Goal: Navigation & Orientation: Find specific page/section

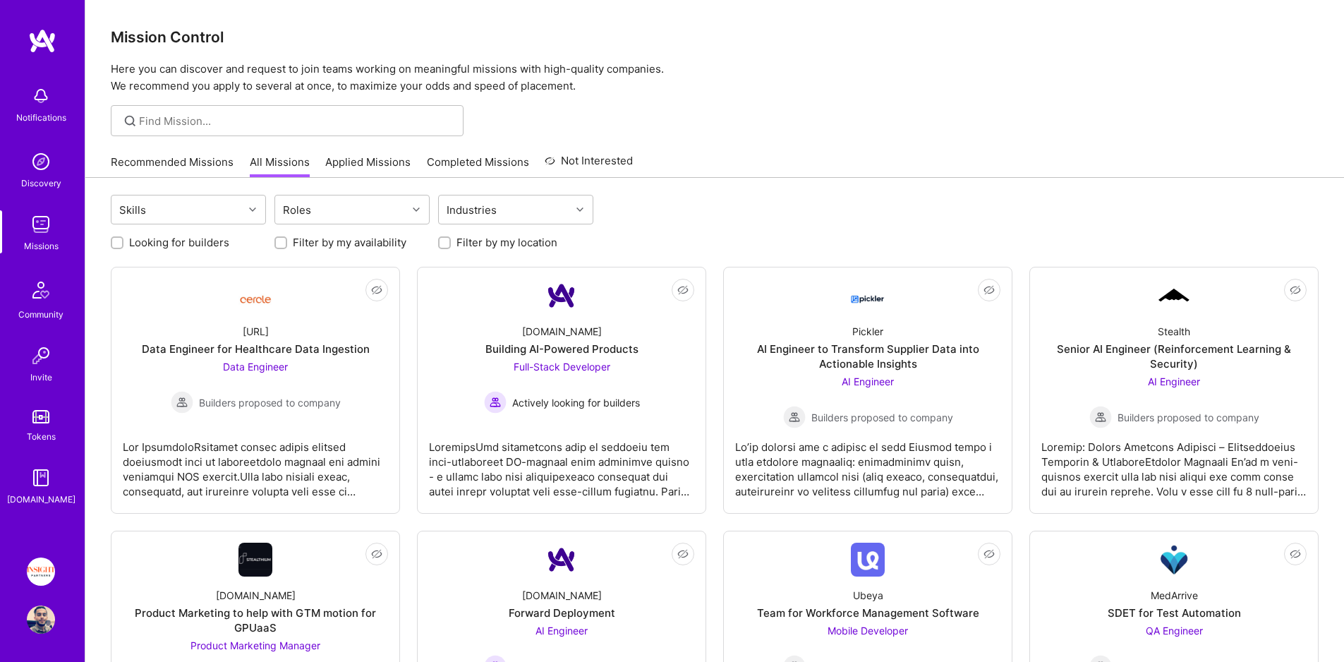
click at [305, 163] on link "All Missions" at bounding box center [280, 165] width 60 height 23
click at [223, 164] on link "Recommended Missions" at bounding box center [172, 165] width 123 height 23
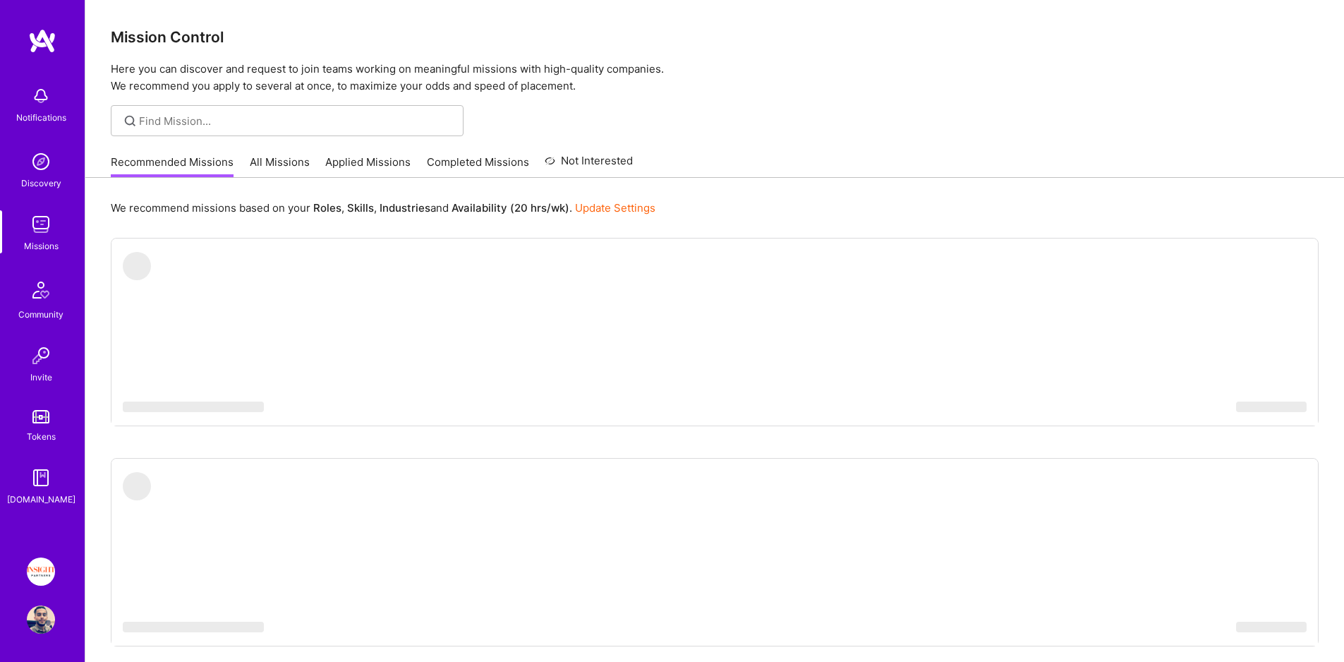
click at [280, 164] on link "All Missions" at bounding box center [280, 165] width 60 height 23
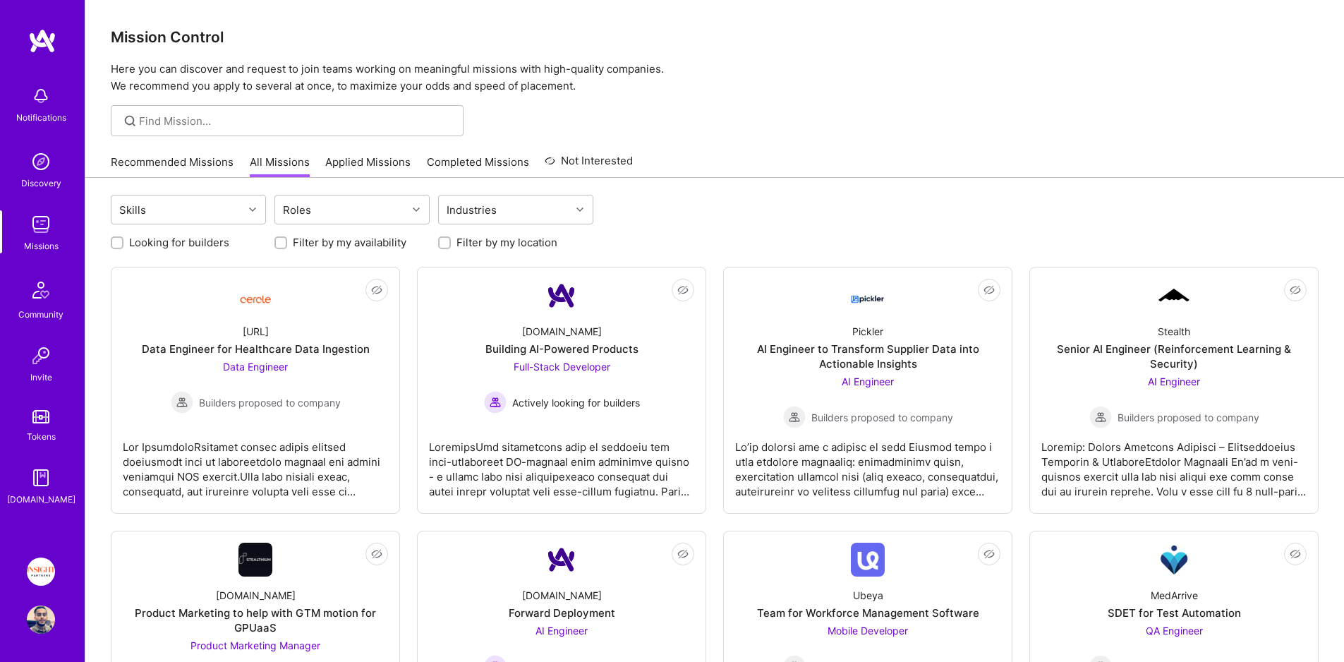
click at [47, 420] on img at bounding box center [40, 416] width 17 height 13
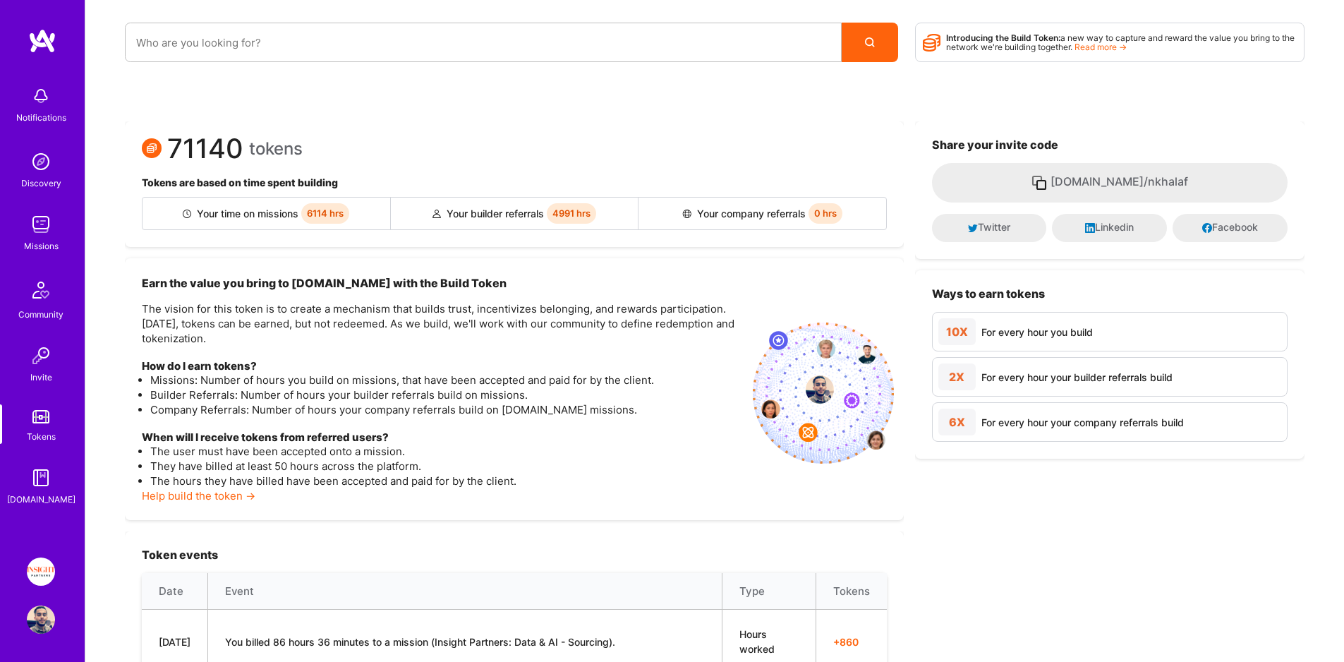
click at [61, 420] on link "Tokens" at bounding box center [40, 423] width 87 height 39
click at [32, 241] on div "Missions" at bounding box center [41, 245] width 35 height 15
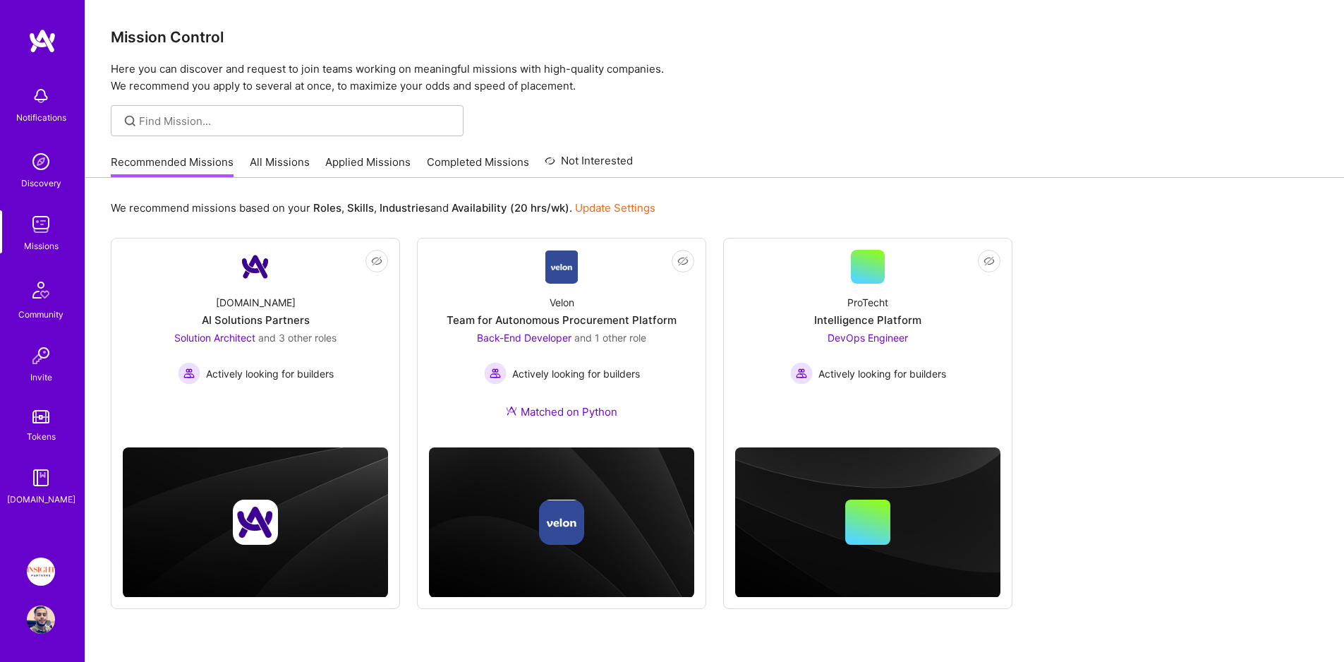
click at [430, 161] on link "Completed Missions" at bounding box center [478, 165] width 102 height 23
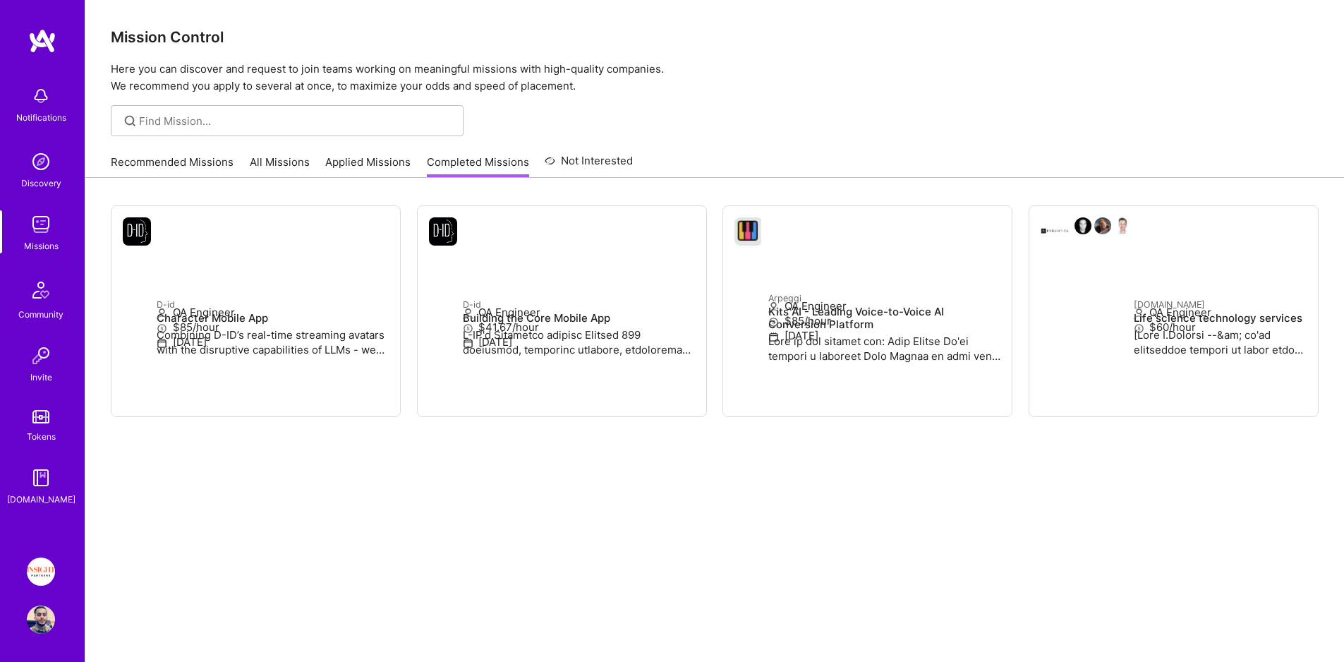
click at [343, 166] on link "Applied Missions" at bounding box center [367, 165] width 85 height 23
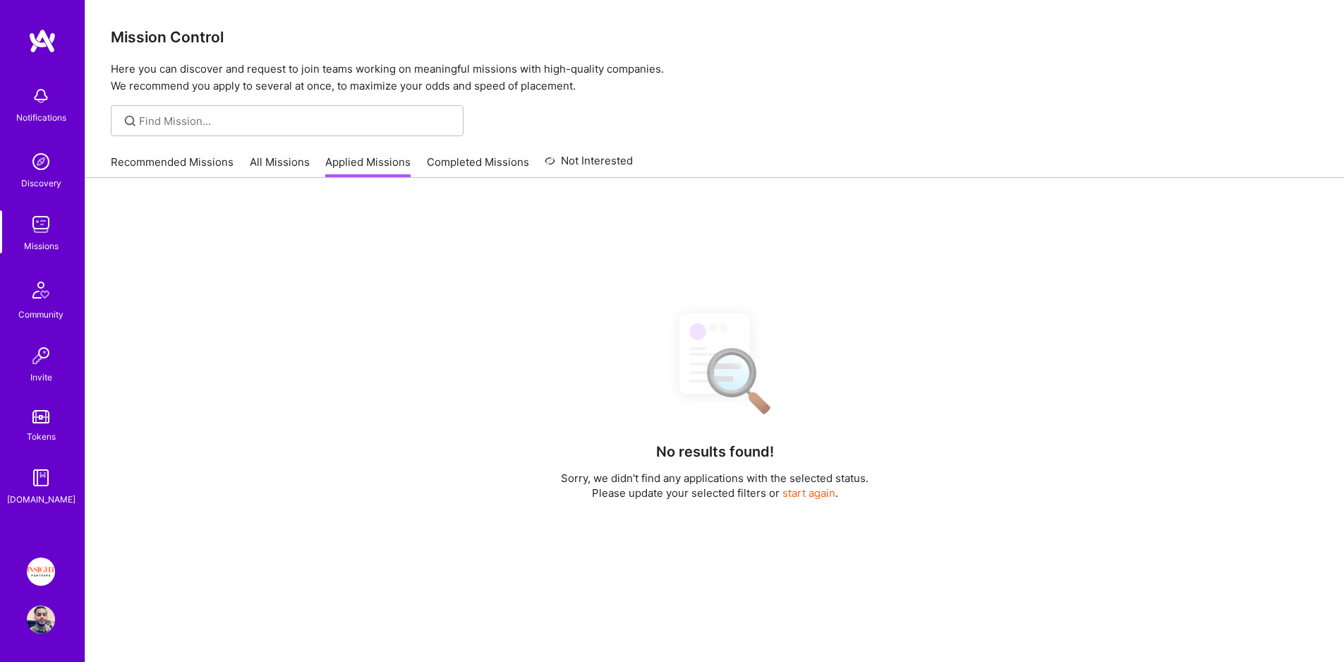
click at [233, 166] on div "Recommended Missions All Missions Applied Missions Completed Missions Not Inter…" at bounding box center [372, 162] width 522 height 30
click at [219, 165] on link "Recommended Missions" at bounding box center [172, 165] width 123 height 23
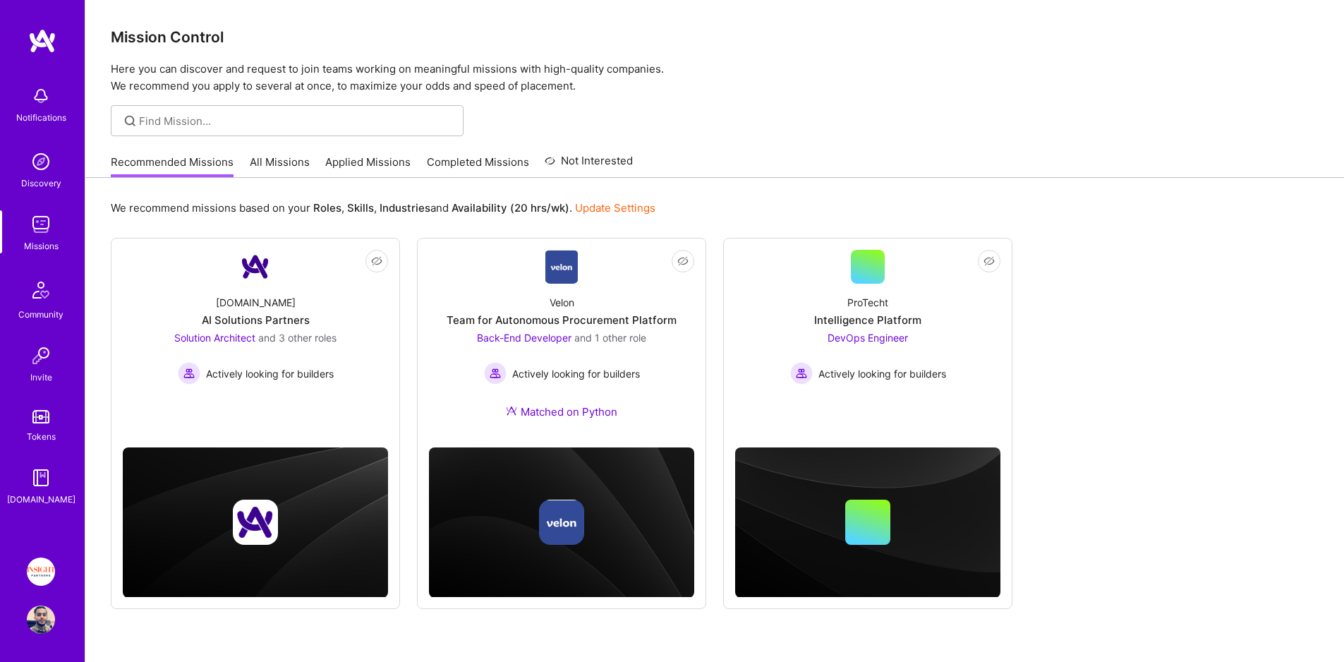
click at [293, 170] on link "All Missions" at bounding box center [280, 165] width 60 height 23
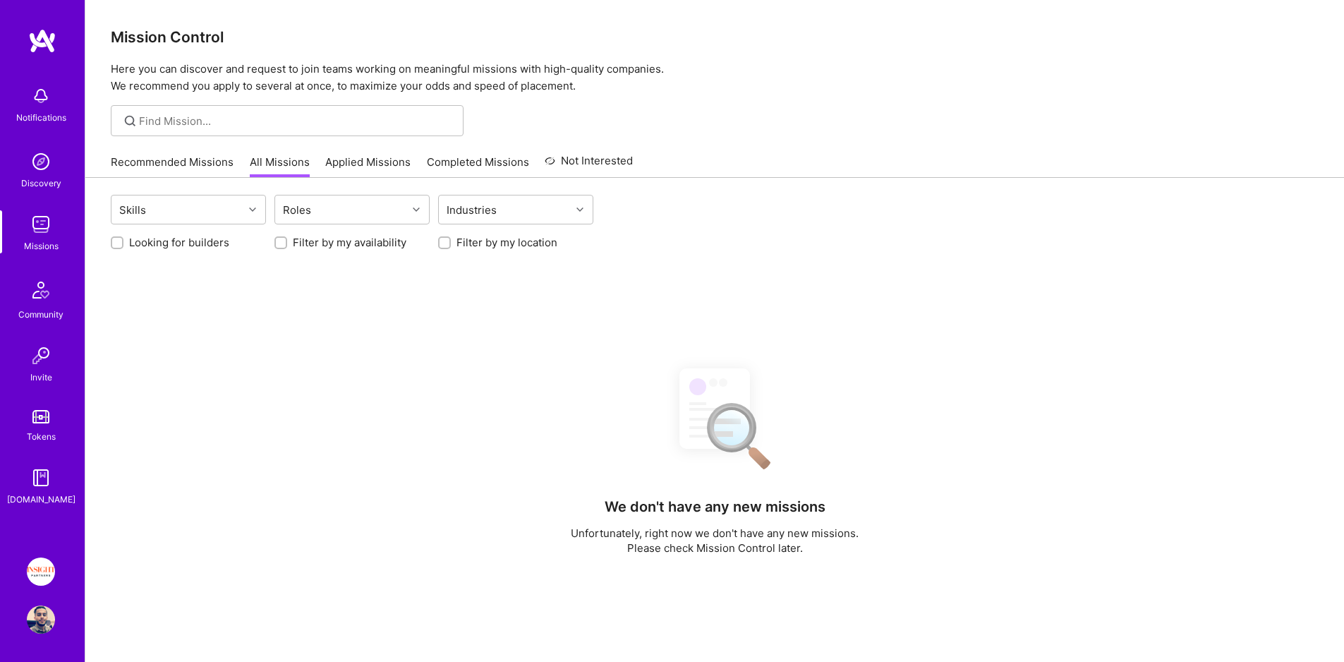
click at [405, 164] on link "Applied Missions" at bounding box center [367, 165] width 85 height 23
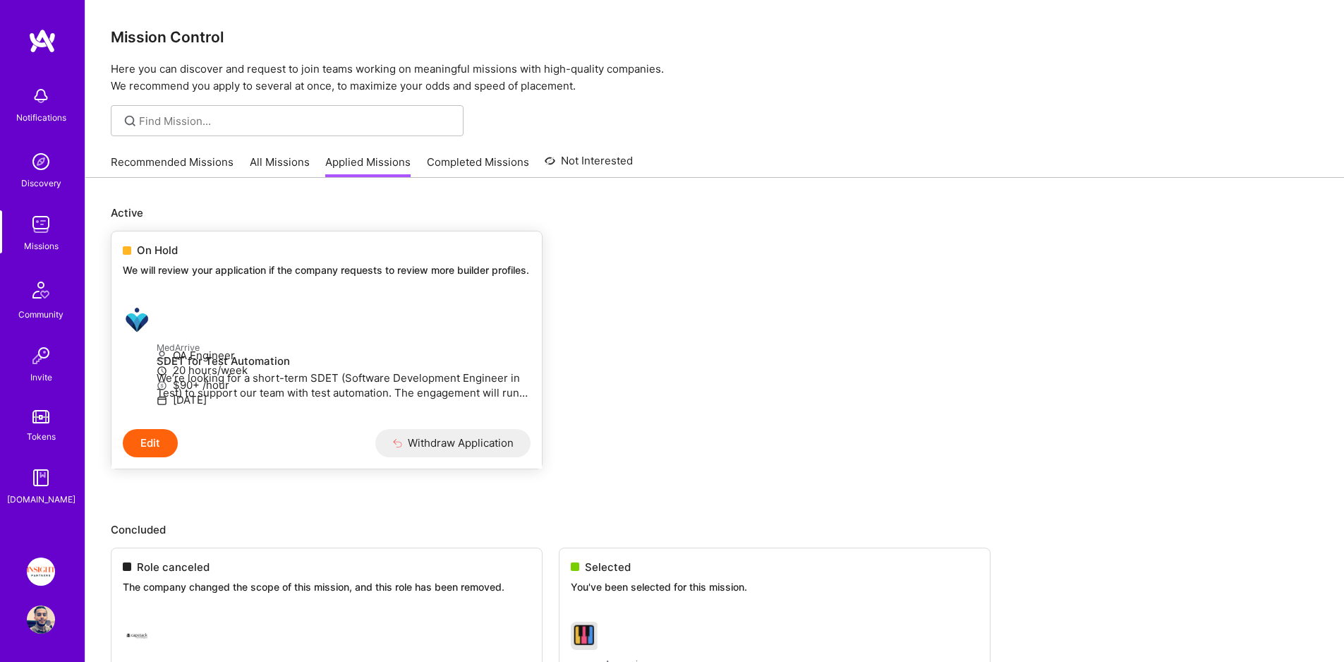
click at [145, 264] on p "We will review your application if the company requests to review more builder …" at bounding box center [327, 270] width 408 height 14
click at [269, 164] on link "All Missions" at bounding box center [280, 165] width 60 height 23
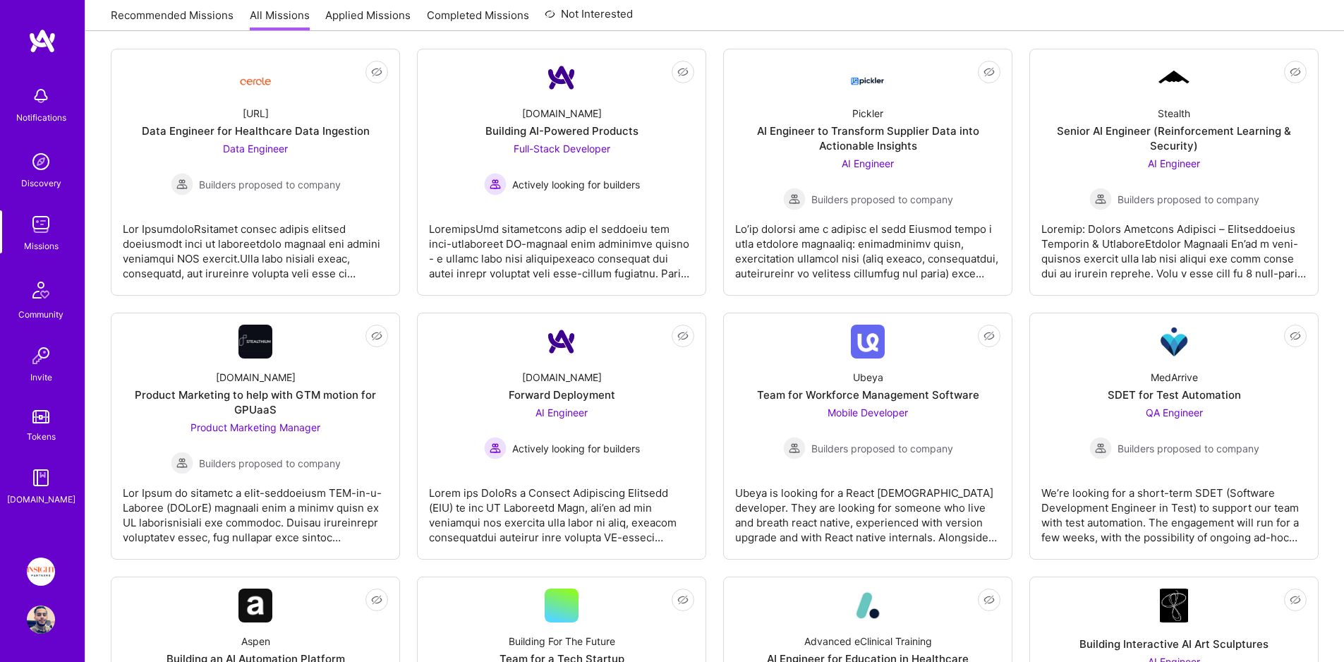
scroll to position [255, 0]
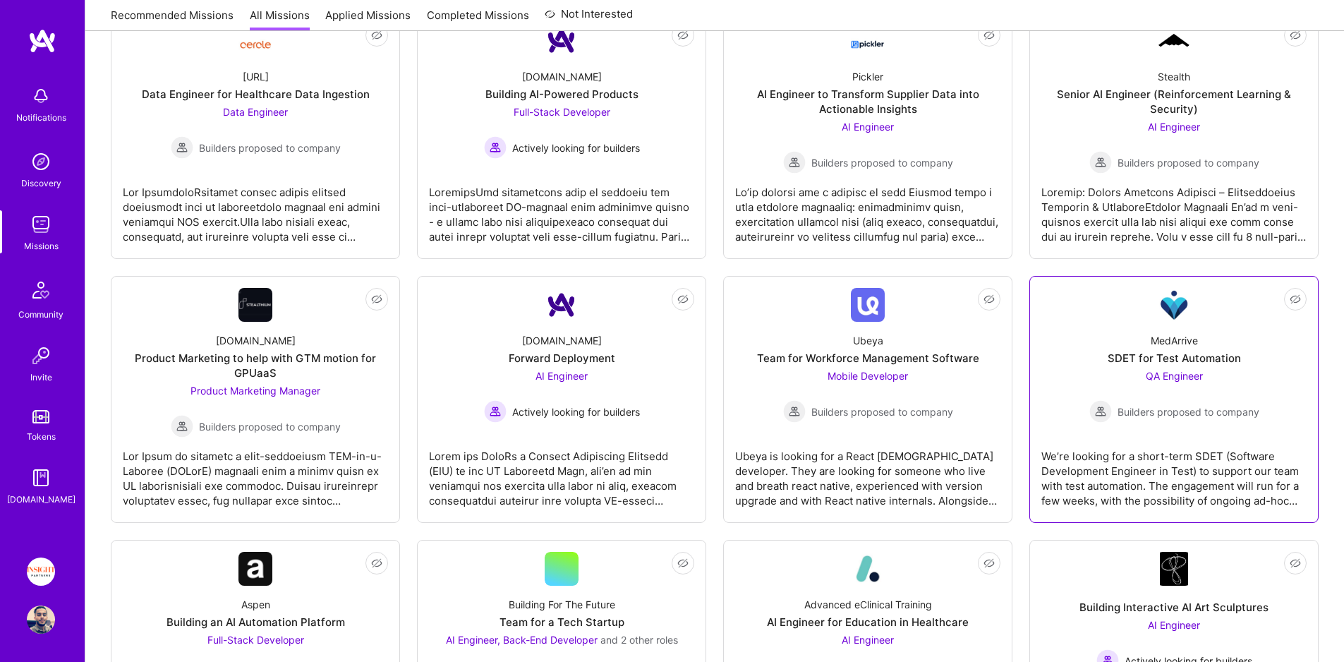
click at [1150, 353] on div "SDET for Test Automation" at bounding box center [1173, 358] width 133 height 15
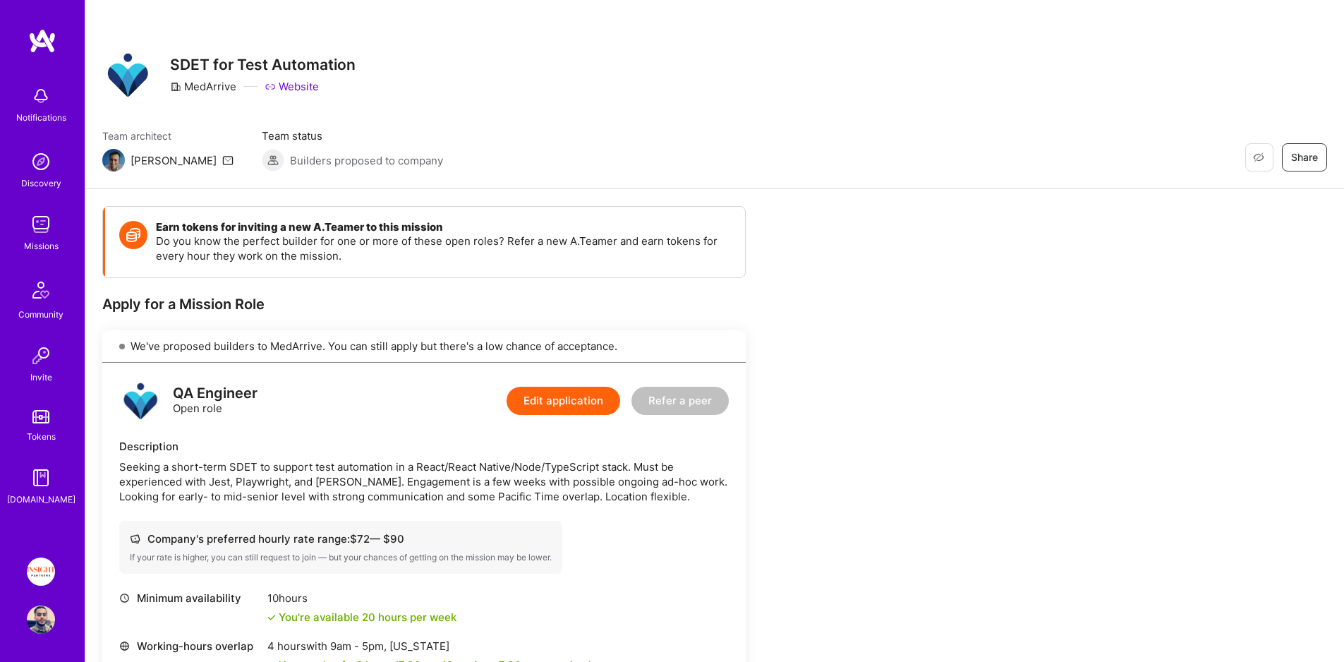
click at [60, 231] on link "Missions" at bounding box center [40, 231] width 87 height 43
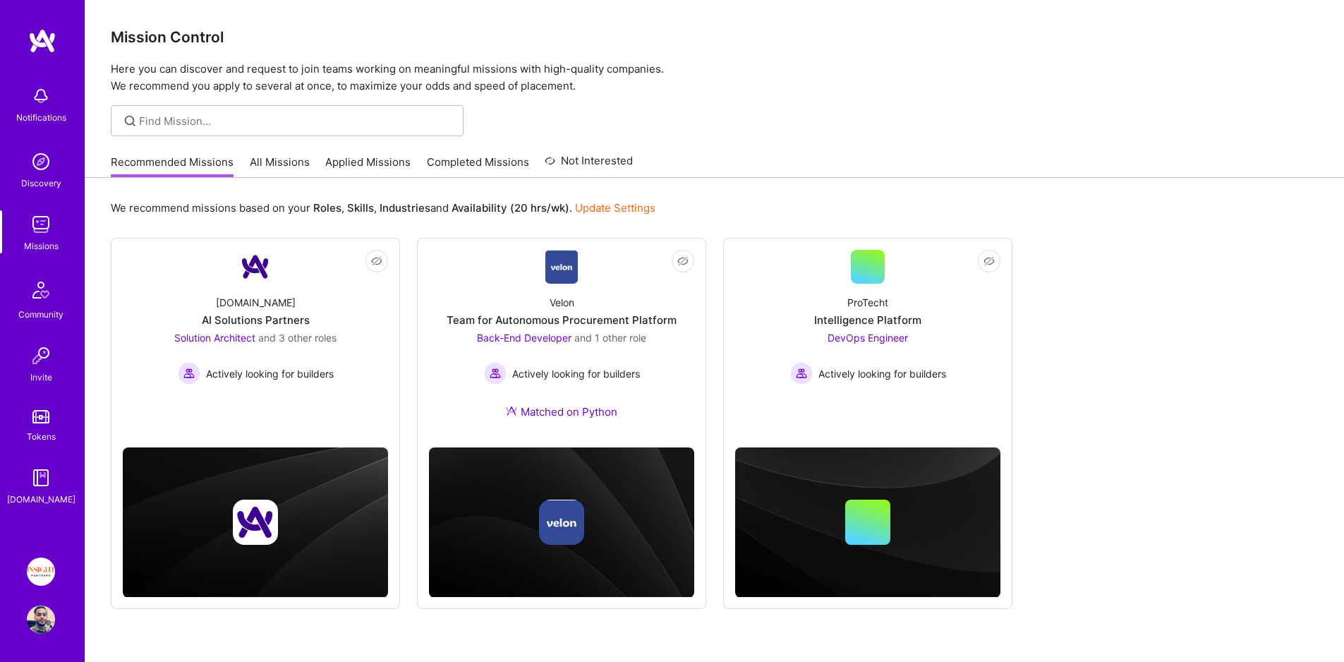
click at [355, 161] on link "Applied Missions" at bounding box center [367, 165] width 85 height 23
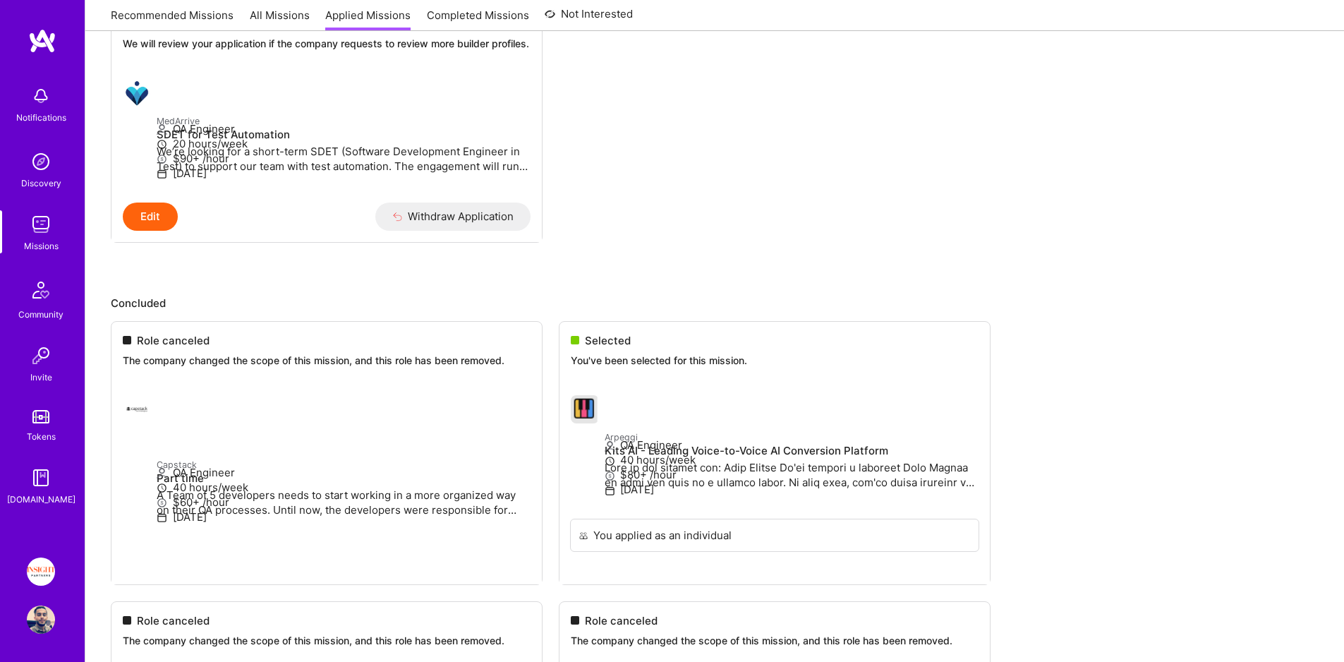
scroll to position [6, 0]
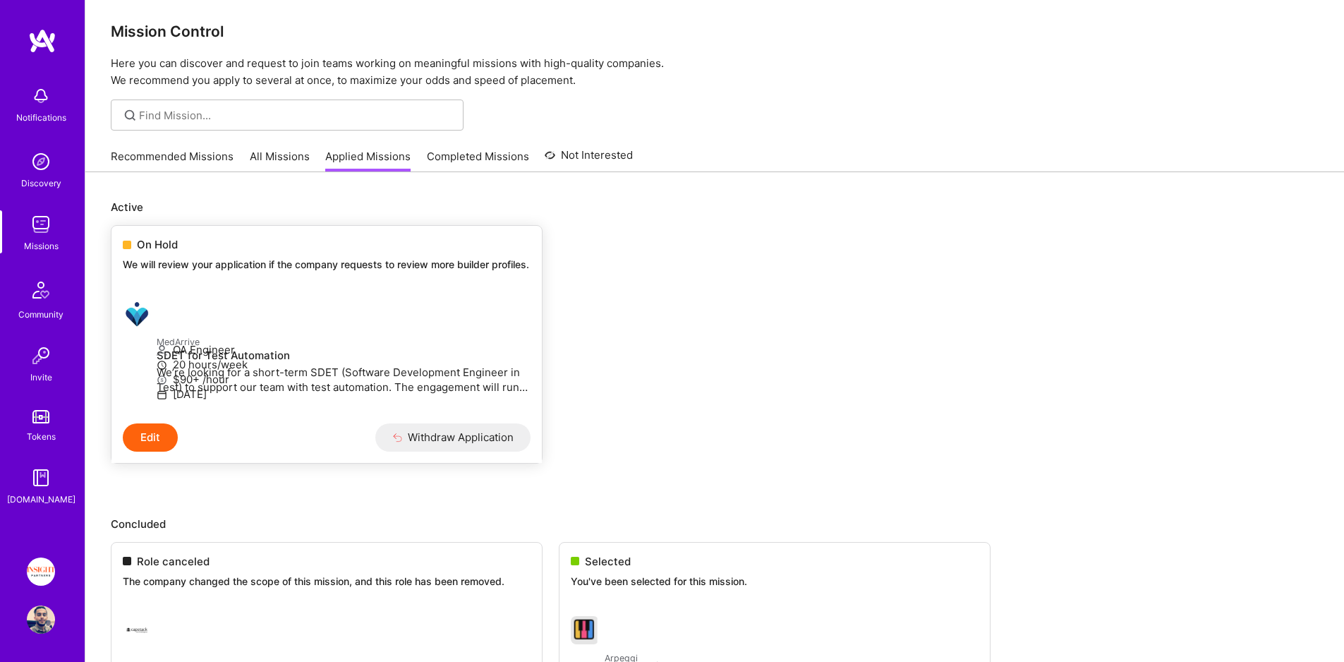
click at [162, 249] on span "On Hold" at bounding box center [157, 244] width 41 height 15
click at [241, 154] on div "Recommended Missions All Missions Applied Missions Completed Missions Not Inter…" at bounding box center [372, 156] width 522 height 30
click at [257, 154] on link "All Missions" at bounding box center [280, 160] width 60 height 23
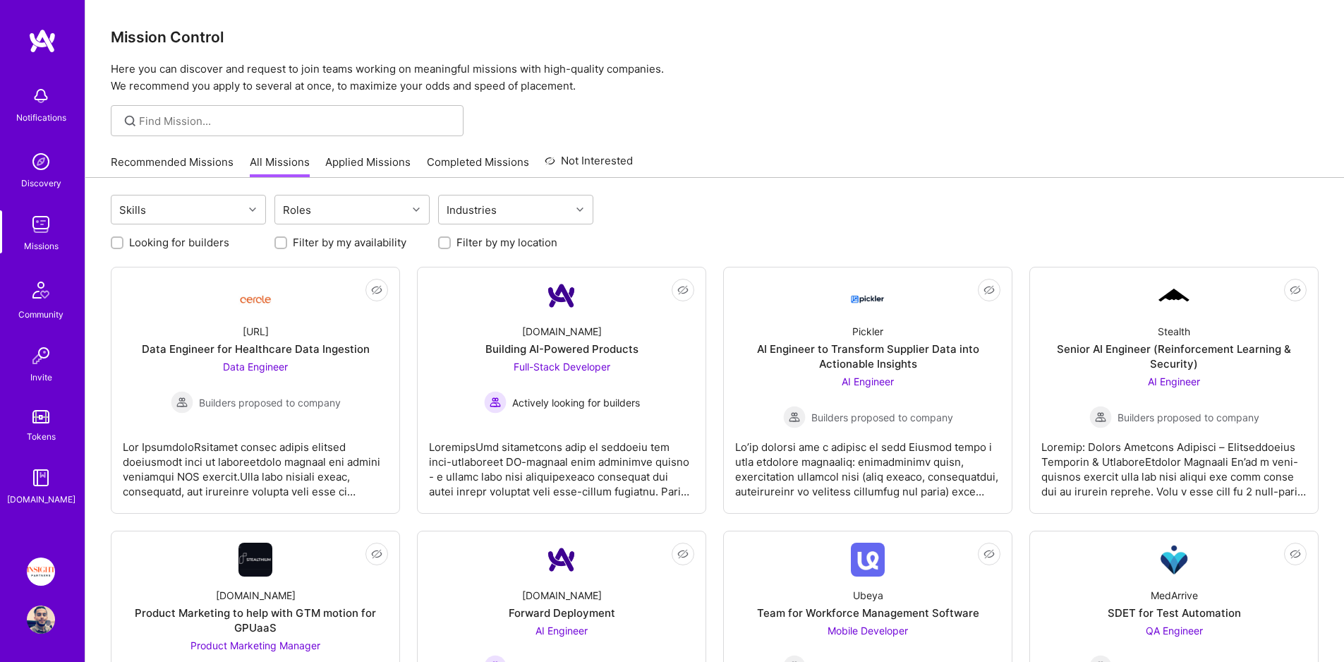
click at [336, 157] on link "Applied Missions" at bounding box center [367, 165] width 85 height 23
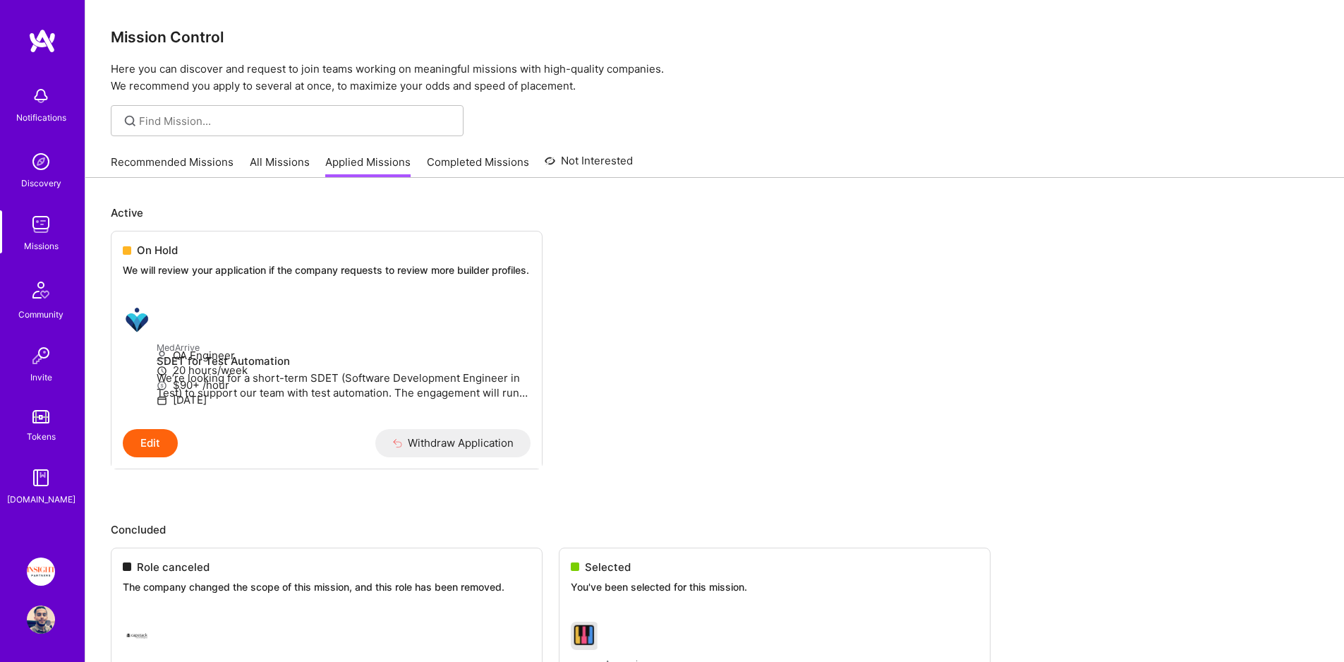
click at [172, 164] on link "Recommended Missions" at bounding box center [172, 165] width 123 height 23
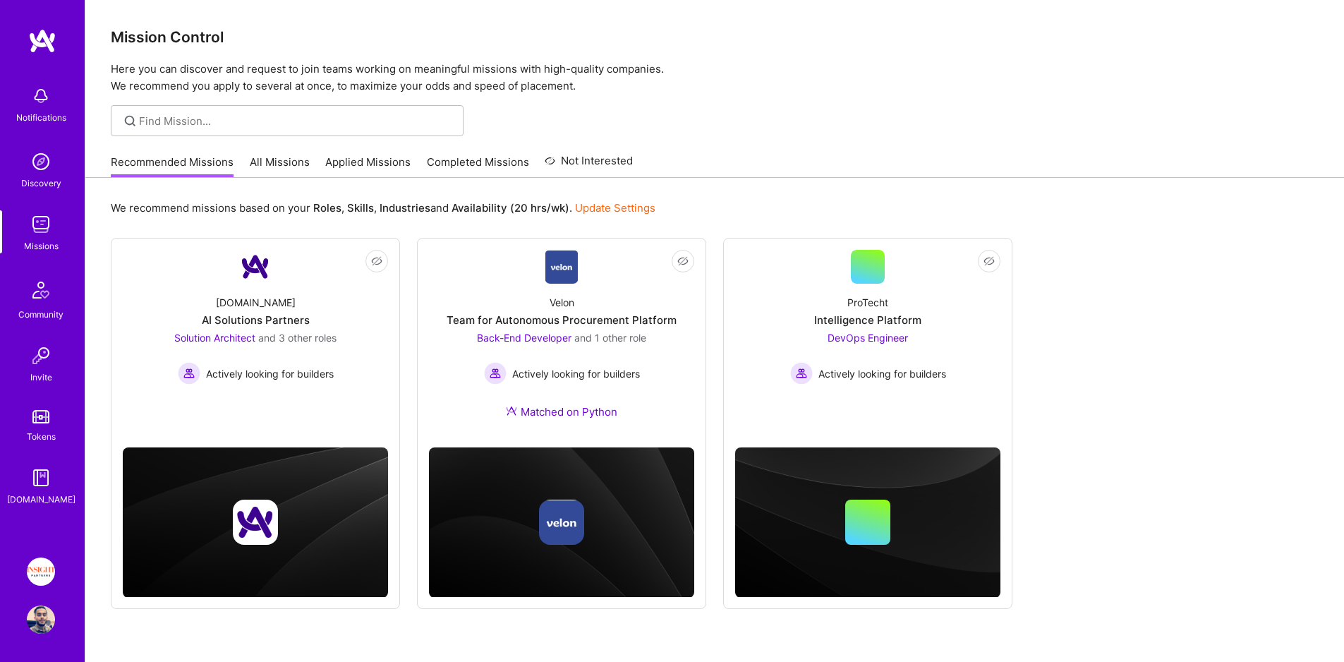
click at [365, 164] on link "Applied Missions" at bounding box center [367, 165] width 85 height 23
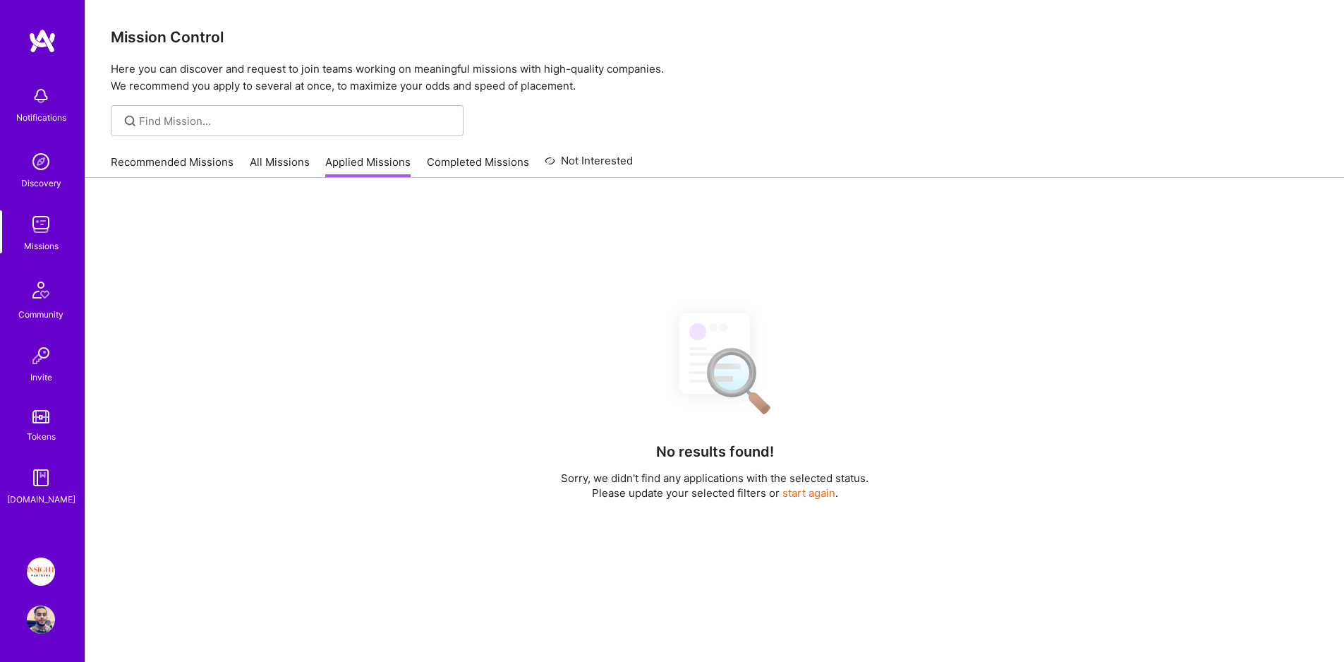
click at [252, 162] on link "All Missions" at bounding box center [280, 165] width 60 height 23
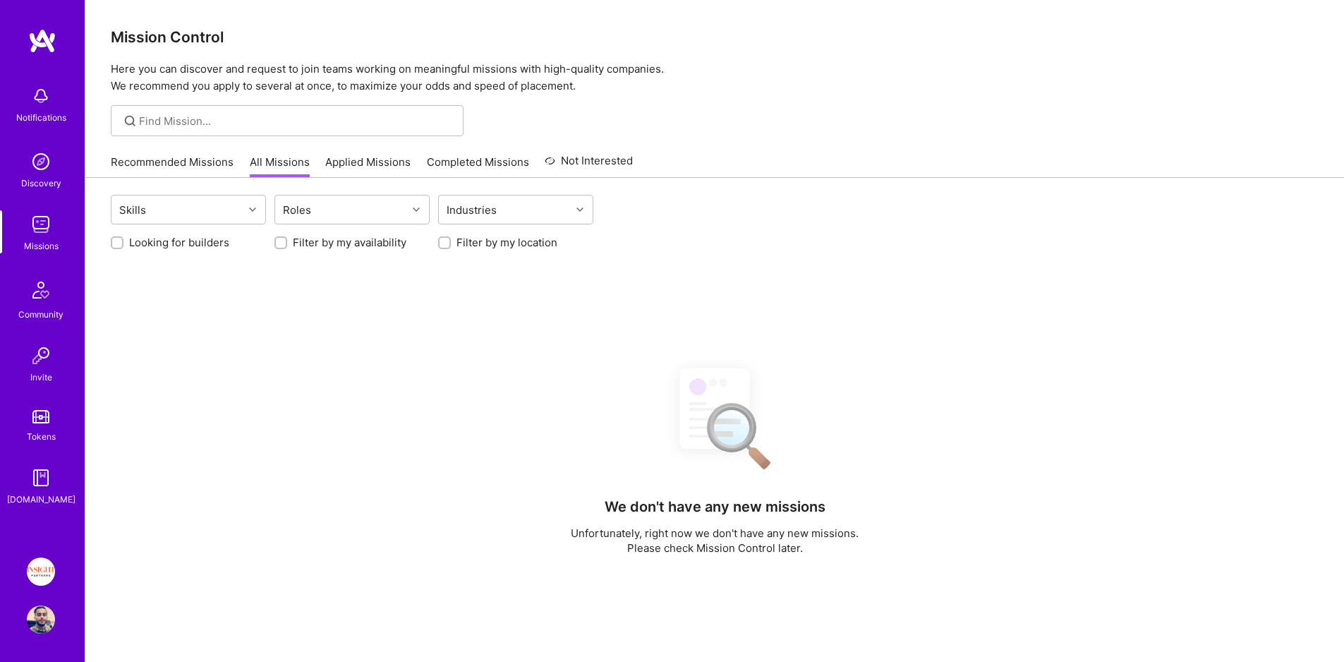
click at [194, 161] on link "Recommended Missions" at bounding box center [172, 165] width 123 height 23
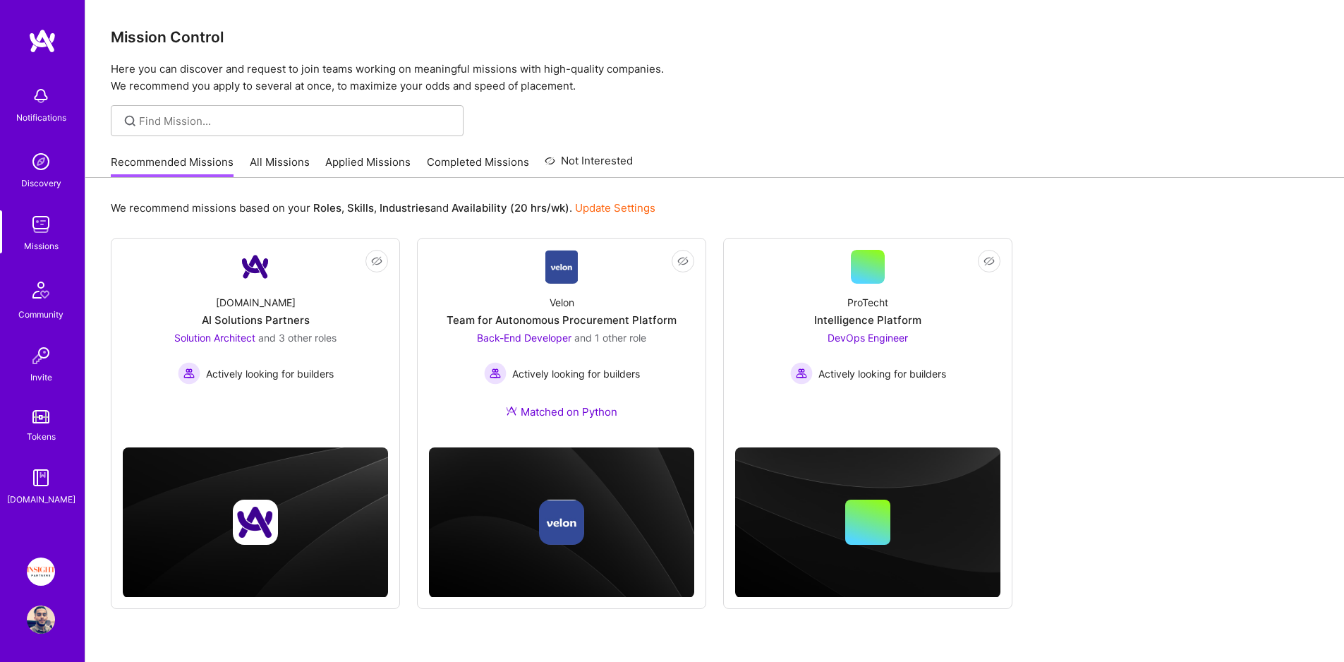
click at [403, 152] on div "Recommended Missions All Missions Applied Missions Completed Missions Not Inter…" at bounding box center [372, 162] width 522 height 30
click at [395, 151] on div "Recommended Missions All Missions Applied Missions Completed Missions Not Inter…" at bounding box center [372, 162] width 522 height 30
click at [381, 162] on link "Applied Missions" at bounding box center [367, 165] width 85 height 23
